Goal: Task Accomplishment & Management: Complete application form

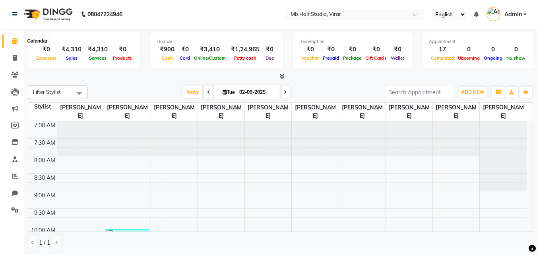
click at [18, 39] on span at bounding box center [15, 41] width 14 height 9
click at [19, 58] on span at bounding box center [15, 58] width 14 height 9
select select "7979"
select select "service"
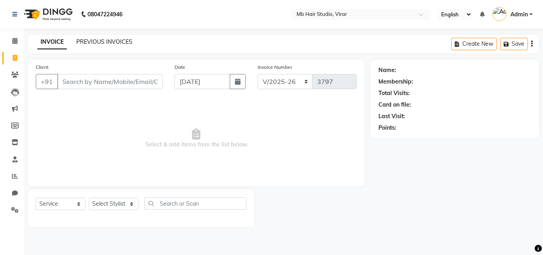
click at [122, 43] on link "PREVIOUS INVOICES" at bounding box center [104, 41] width 56 height 7
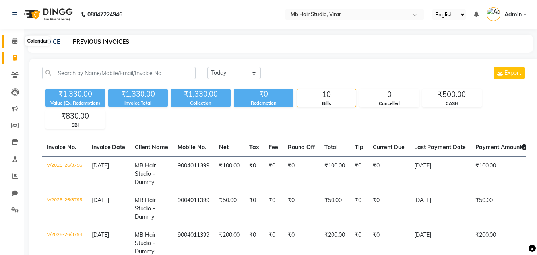
click at [18, 41] on span at bounding box center [15, 41] width 14 height 9
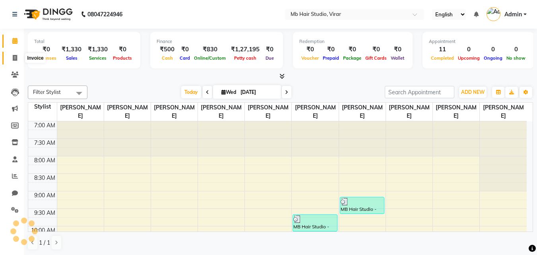
click at [15, 56] on icon at bounding box center [15, 58] width 4 height 6
select select "7979"
select select "service"
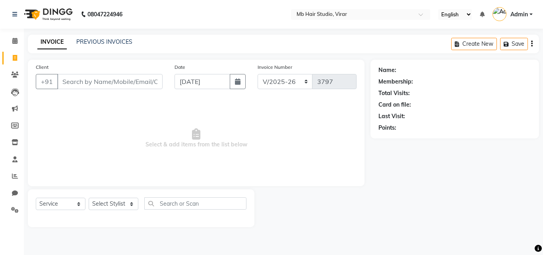
click at [112, 84] on input "Client" at bounding box center [109, 81] width 105 height 15
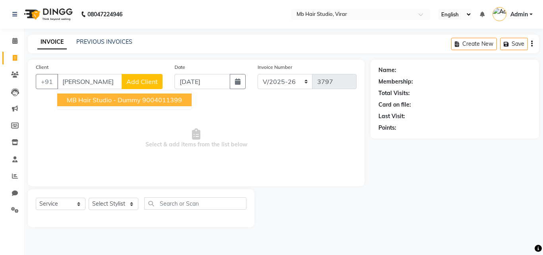
click at [110, 101] on span "MB Hair Studio - Dummy" at bounding box center [104, 100] width 74 height 8
type input "9004011399"
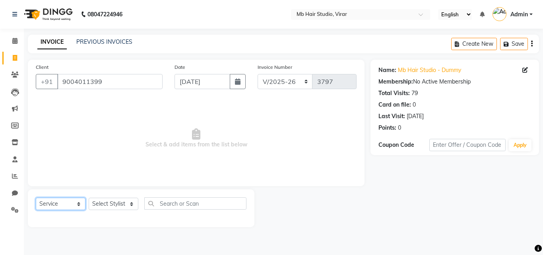
click at [56, 202] on select "Select Service Product Membership Package Voucher Prepaid Gift Card" at bounding box center [61, 204] width 50 height 12
click at [95, 201] on select "Select Stylist [PERSON_NAME] [PERSON_NAME] [PERSON_NAME] [PERSON_NAME] [PERSON_…" at bounding box center [114, 204] width 50 height 12
select select "74608"
click at [89, 198] on select "Select Stylist [PERSON_NAME] [PERSON_NAME] [PERSON_NAME] [PERSON_NAME] [PERSON_…" at bounding box center [114, 204] width 50 height 12
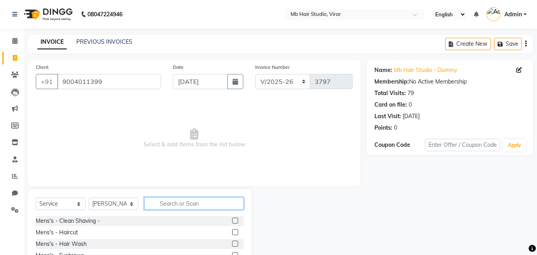
click at [159, 203] on input "text" at bounding box center [193, 203] width 99 height 12
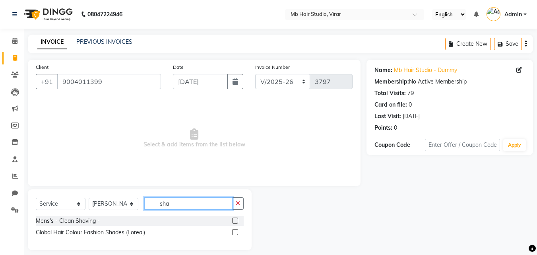
type input "sha"
click at [234, 218] on label at bounding box center [235, 220] width 6 height 6
click at [234, 218] on input "checkbox" at bounding box center [234, 220] width 5 height 5
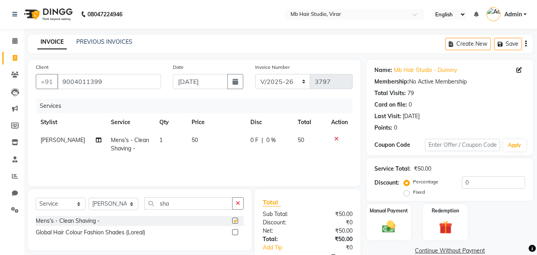
checkbox input "false"
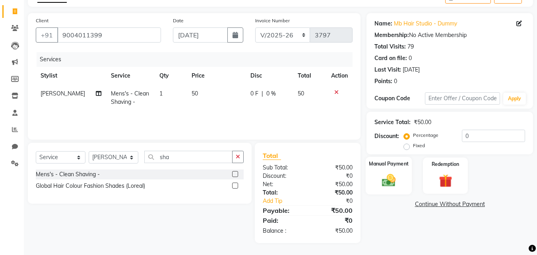
click at [395, 170] on div "Manual Payment" at bounding box center [389, 176] width 46 height 38
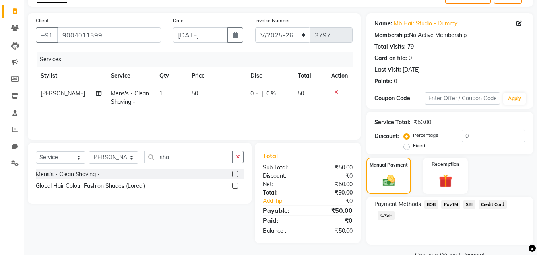
click at [470, 204] on span "SBI" at bounding box center [469, 204] width 12 height 9
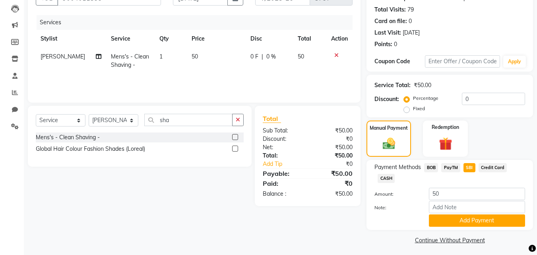
scroll to position [87, 0]
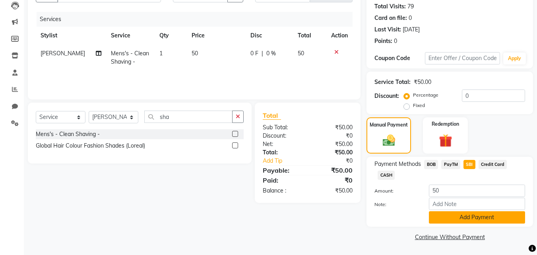
click at [480, 220] on button "Add Payment" at bounding box center [477, 217] width 96 height 12
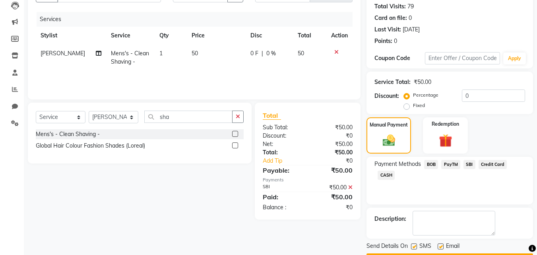
scroll to position [109, 0]
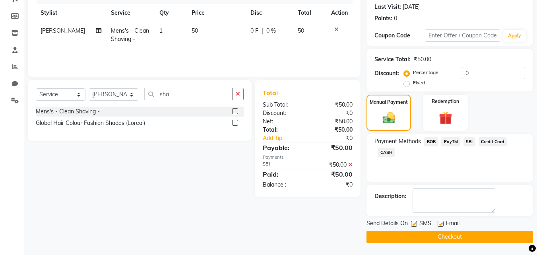
click at [439, 221] on label at bounding box center [441, 224] width 6 height 6
click at [439, 221] on input "checkbox" at bounding box center [440, 223] width 5 height 5
checkbox input "false"
click at [415, 223] on label at bounding box center [414, 224] width 6 height 6
click at [415, 223] on input "checkbox" at bounding box center [413, 223] width 5 height 5
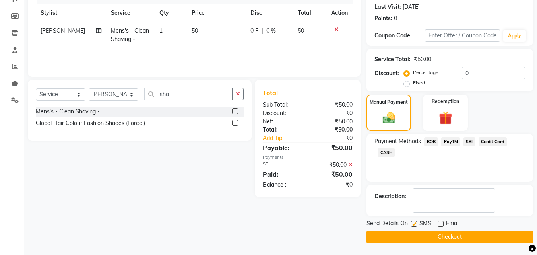
checkbox input "false"
click at [442, 236] on button "Checkout" at bounding box center [449, 237] width 167 height 12
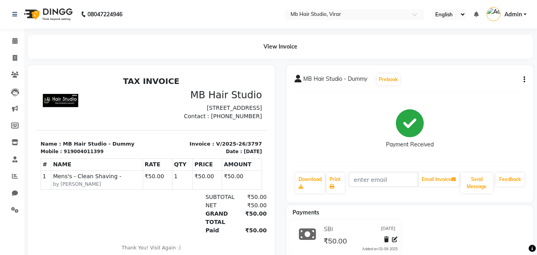
scroll to position [6, 0]
select select "service"
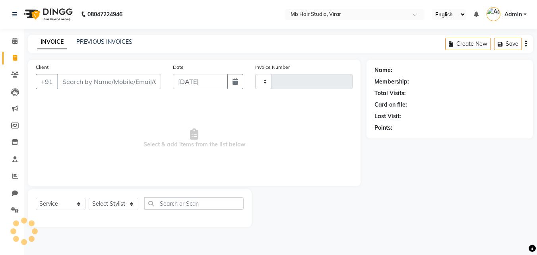
type input "3798"
select select "7979"
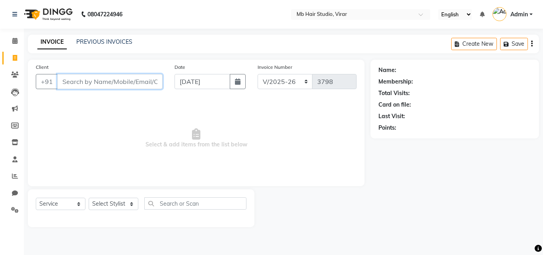
click at [130, 81] on input "Client" at bounding box center [109, 81] width 105 height 15
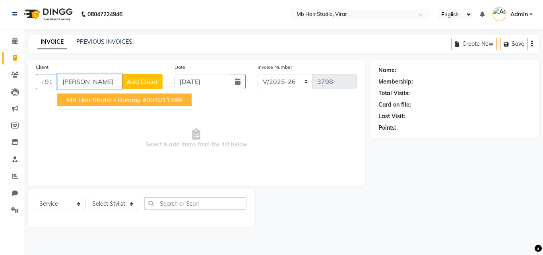
click at [126, 99] on span "MB Hair Studio - Dummy" at bounding box center [104, 100] width 74 height 8
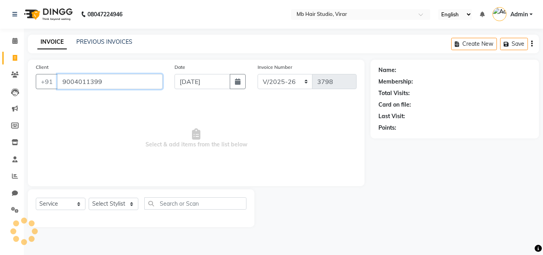
type input "9004011399"
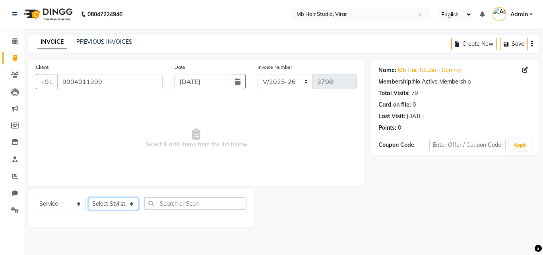
click at [101, 203] on select "Select Stylist [PERSON_NAME] [PERSON_NAME] [PERSON_NAME] [PERSON_NAME] [PERSON_…" at bounding box center [114, 204] width 50 height 12
select select "74609"
click at [89, 198] on select "Select Stylist [PERSON_NAME] [PERSON_NAME] [PERSON_NAME] [PERSON_NAME] [PERSON_…" at bounding box center [114, 204] width 50 height 12
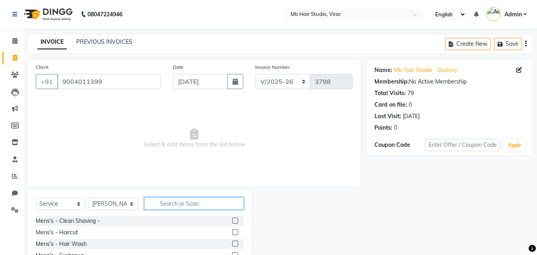
click at [178, 204] on input "text" at bounding box center [193, 203] width 99 height 12
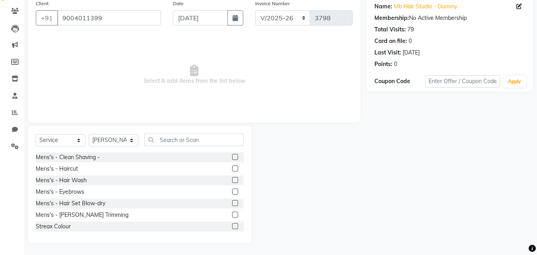
click at [232, 167] on label at bounding box center [235, 168] width 6 height 6
click at [232, 167] on input "checkbox" at bounding box center [234, 168] width 5 height 5
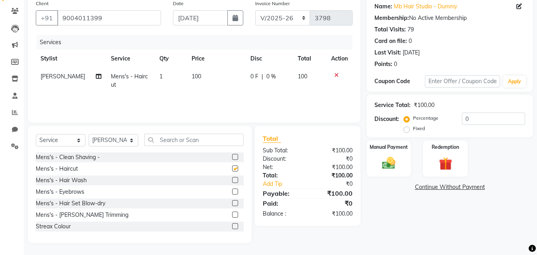
checkbox input "false"
click at [199, 141] on input "text" at bounding box center [193, 140] width 99 height 12
click at [232, 214] on label at bounding box center [235, 214] width 6 height 6
click at [232, 214] on input "checkbox" at bounding box center [234, 214] width 5 height 5
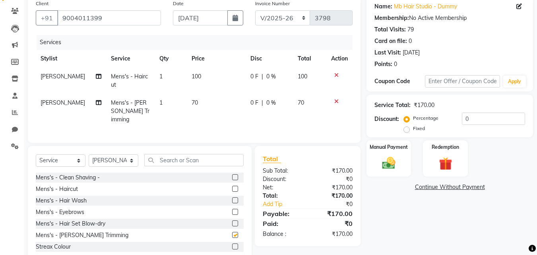
checkbox input "false"
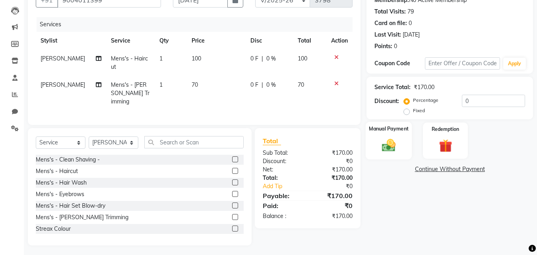
click at [391, 138] on img at bounding box center [389, 145] width 22 height 16
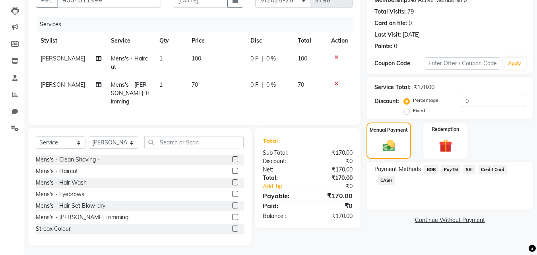
click at [469, 167] on span "SBI" at bounding box center [469, 169] width 12 height 9
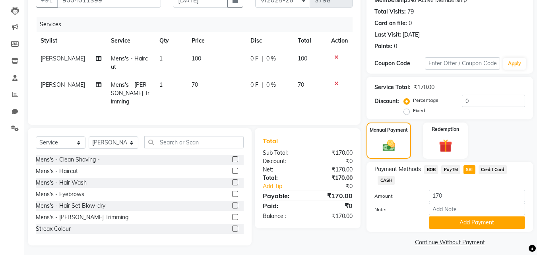
scroll to position [87, 0]
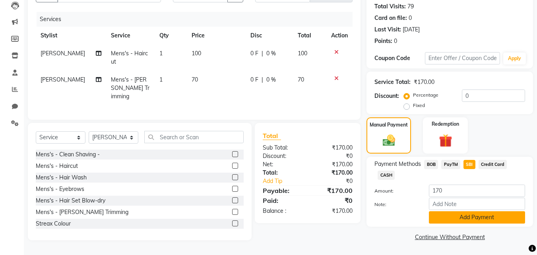
click at [479, 217] on button "Add Payment" at bounding box center [477, 217] width 96 height 12
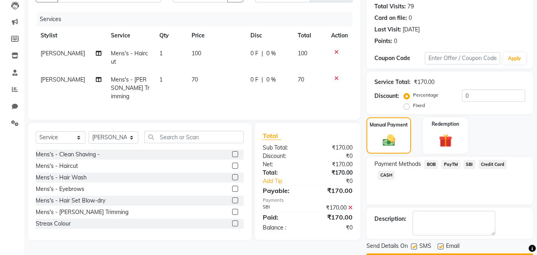
scroll to position [109, 0]
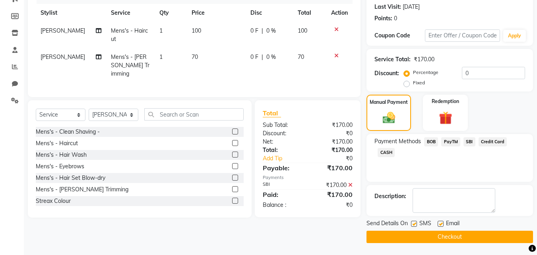
click at [441, 222] on label at bounding box center [441, 224] width 6 height 6
click at [441, 222] on input "checkbox" at bounding box center [440, 223] width 5 height 5
checkbox input "false"
click at [415, 225] on label at bounding box center [414, 224] width 6 height 6
click at [415, 225] on input "checkbox" at bounding box center [413, 223] width 5 height 5
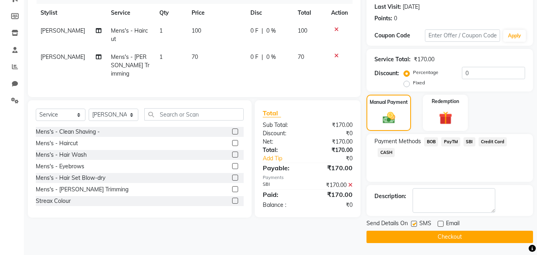
checkbox input "false"
click at [422, 236] on button "Checkout" at bounding box center [449, 237] width 167 height 12
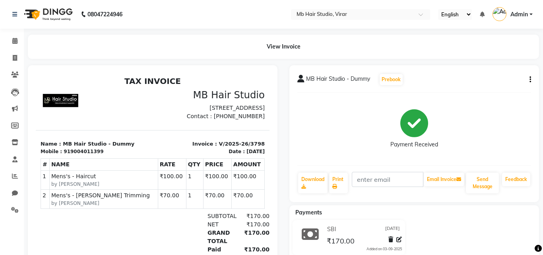
select select "7979"
select select "service"
